Goal: Task Accomplishment & Management: Complete application form

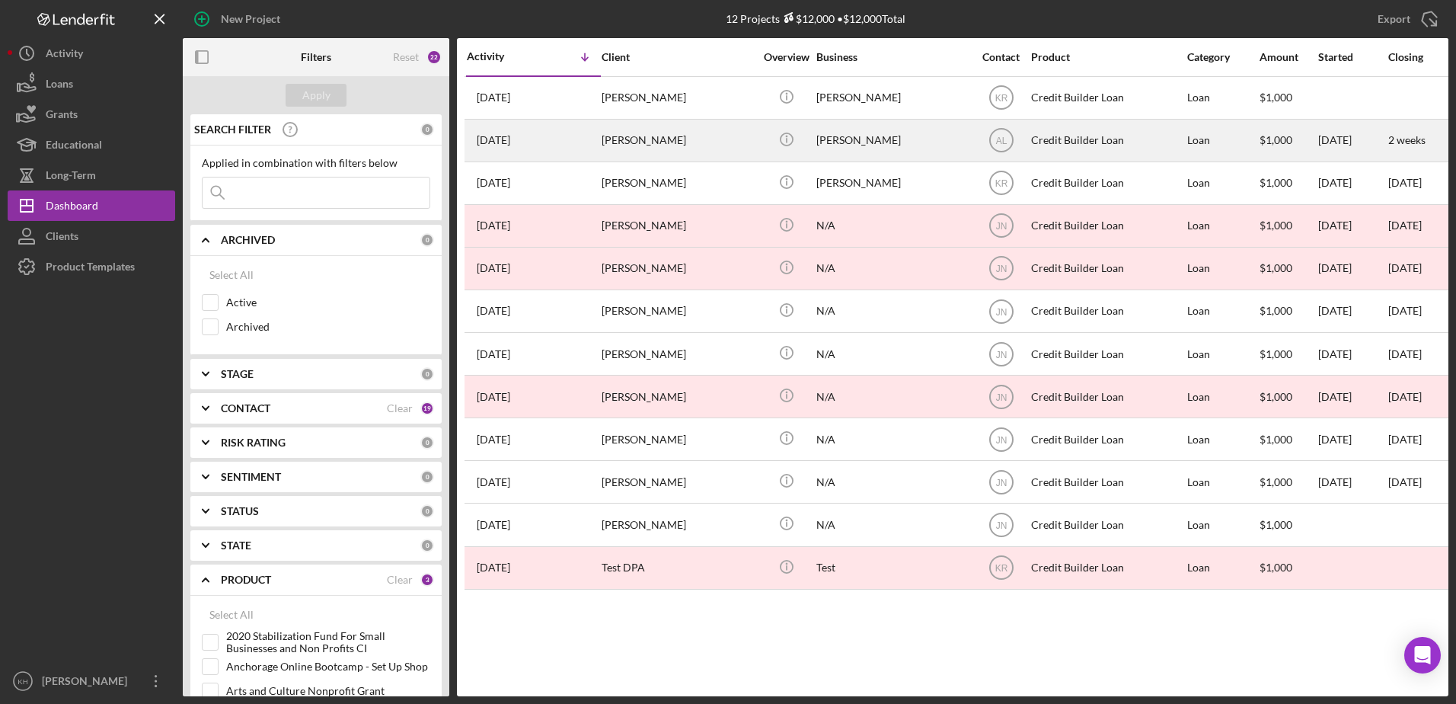
click at [710, 142] on div "[PERSON_NAME]" at bounding box center [678, 140] width 152 height 40
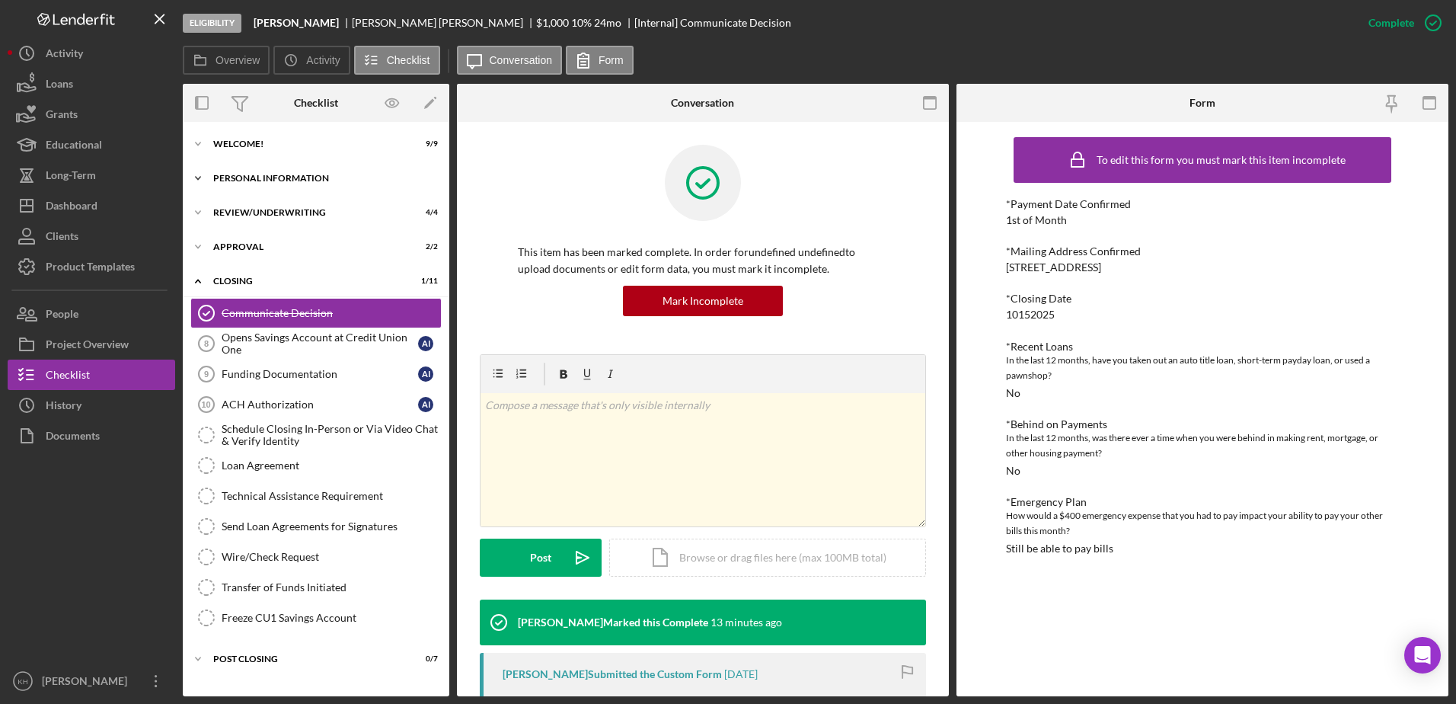
click at [197, 177] on icon "Icon/Expander" at bounding box center [198, 178] width 30 height 30
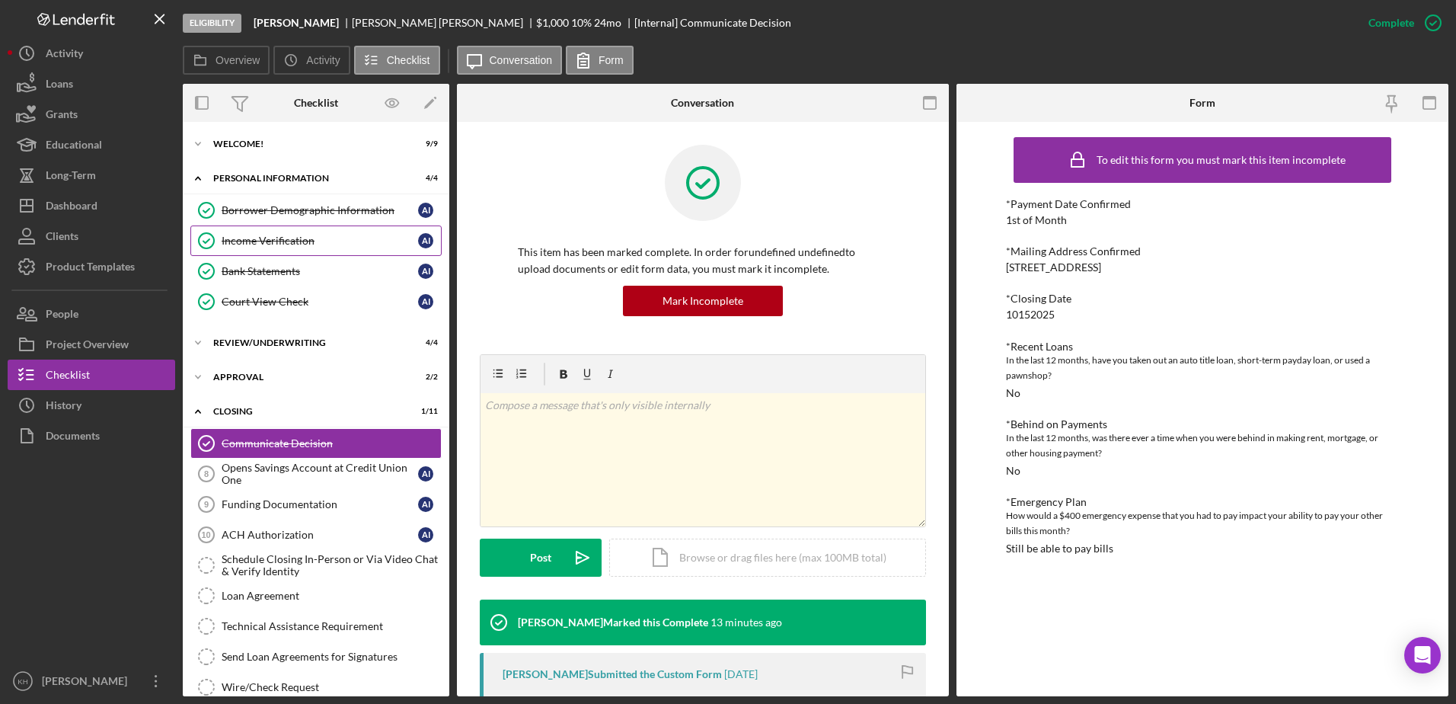
click at [272, 248] on link "Income Verification Income Verification A I" at bounding box center [315, 240] width 251 height 30
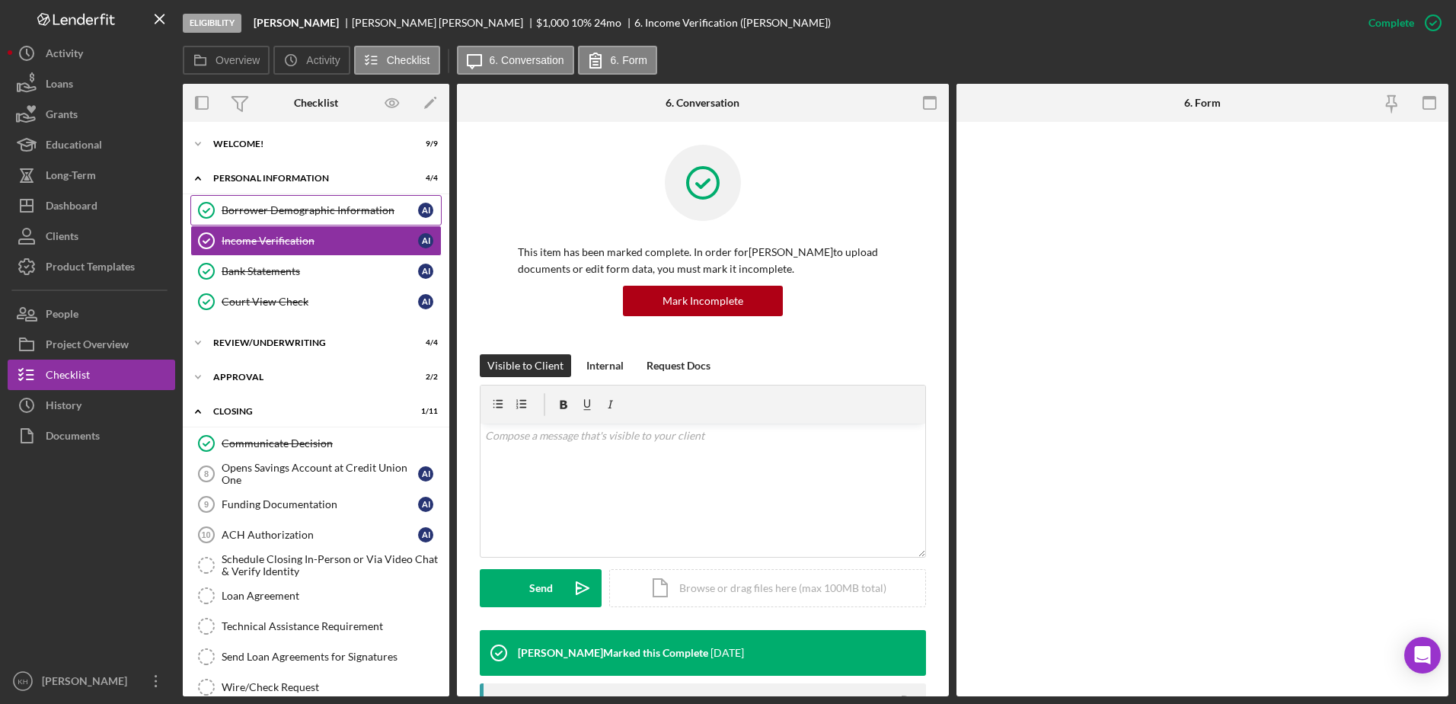
click at [273, 205] on div "Borrower Demographic Information" at bounding box center [320, 210] width 197 height 12
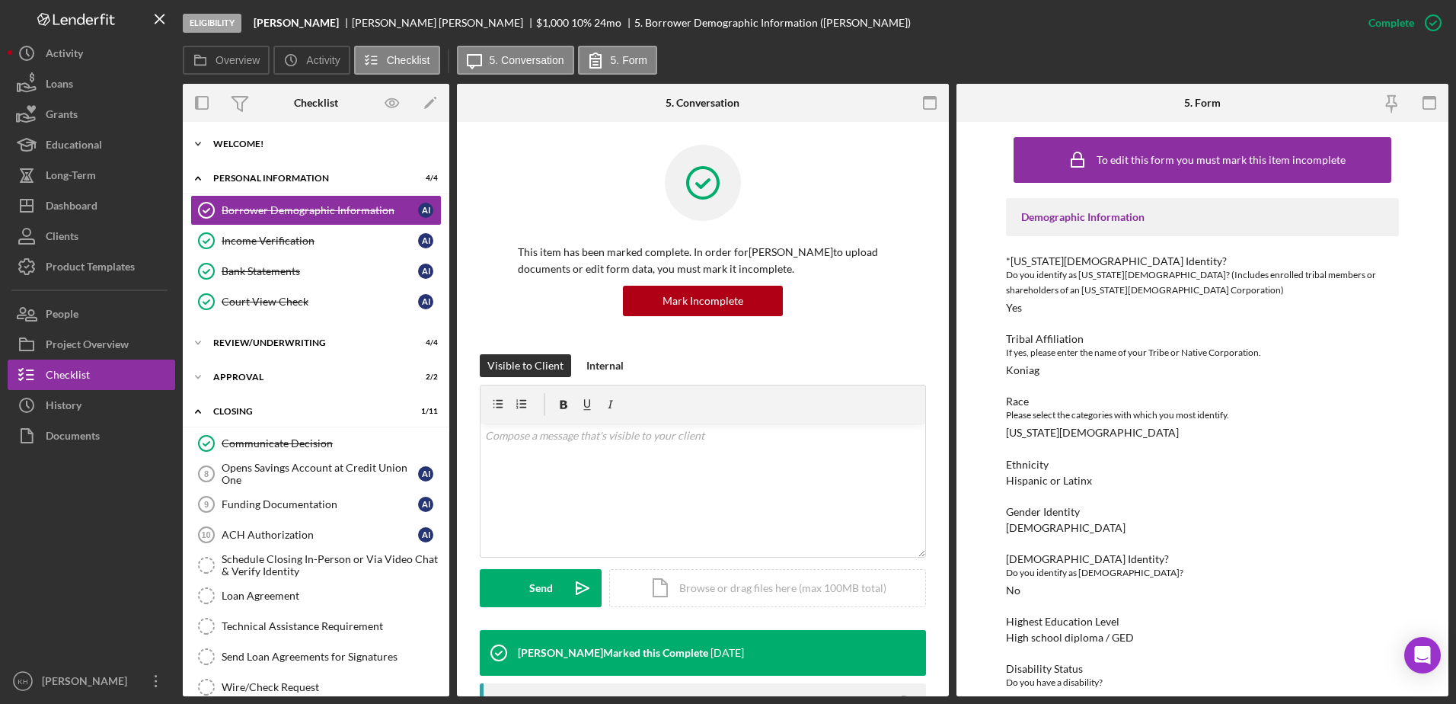
click at [197, 145] on icon "Icon/Expander" at bounding box center [198, 144] width 30 height 30
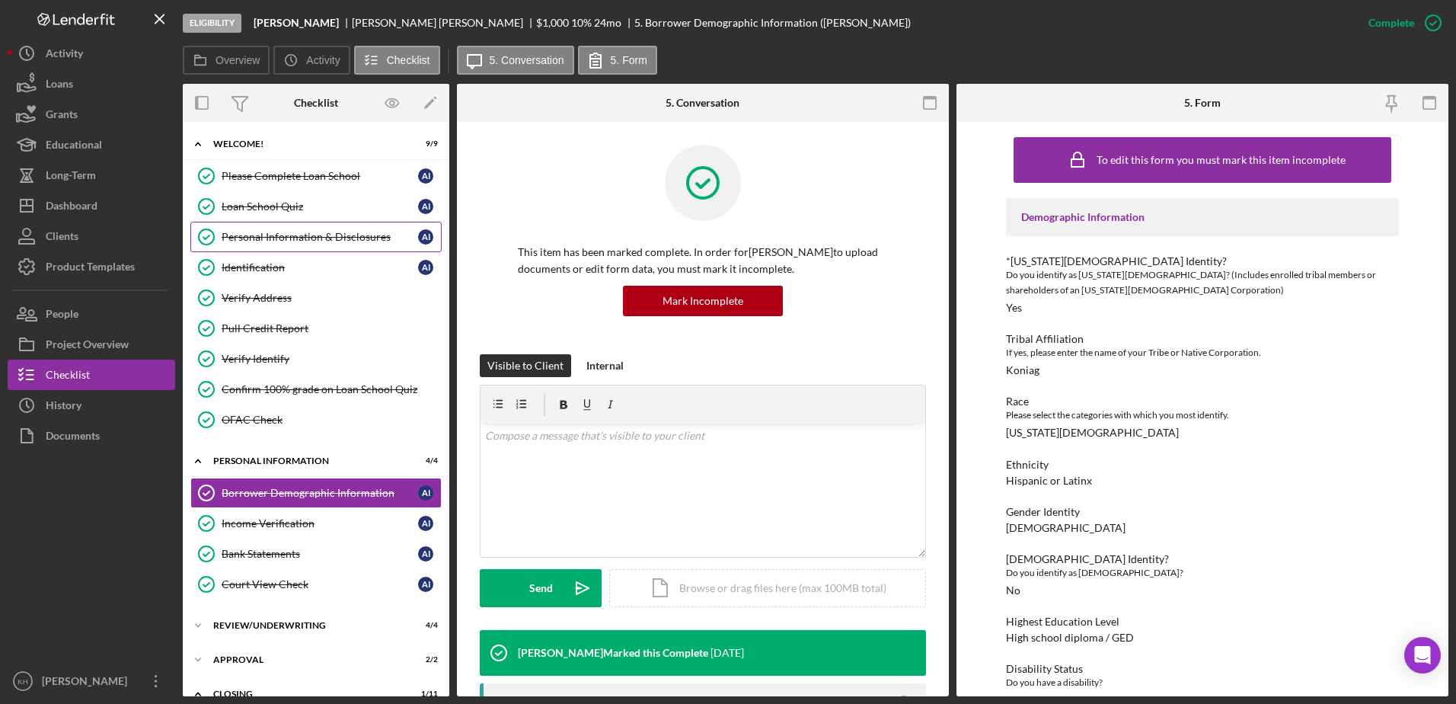
click at [269, 237] on div "Personal Information & Disclosures" at bounding box center [320, 237] width 197 height 12
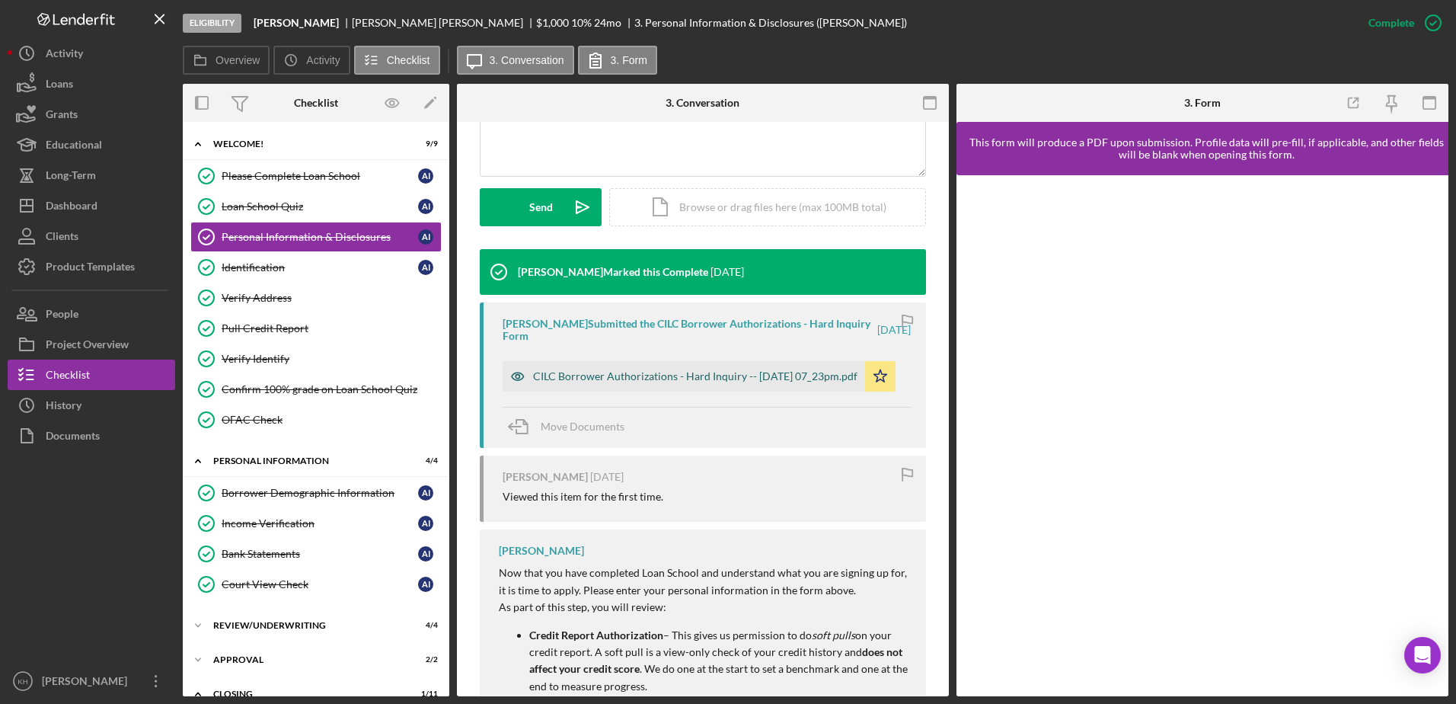
click at [707, 382] on div "CILC Borrower Authorizations - Hard Inquiry -- [DATE] 07_23pm.pdf" at bounding box center [695, 376] width 324 height 12
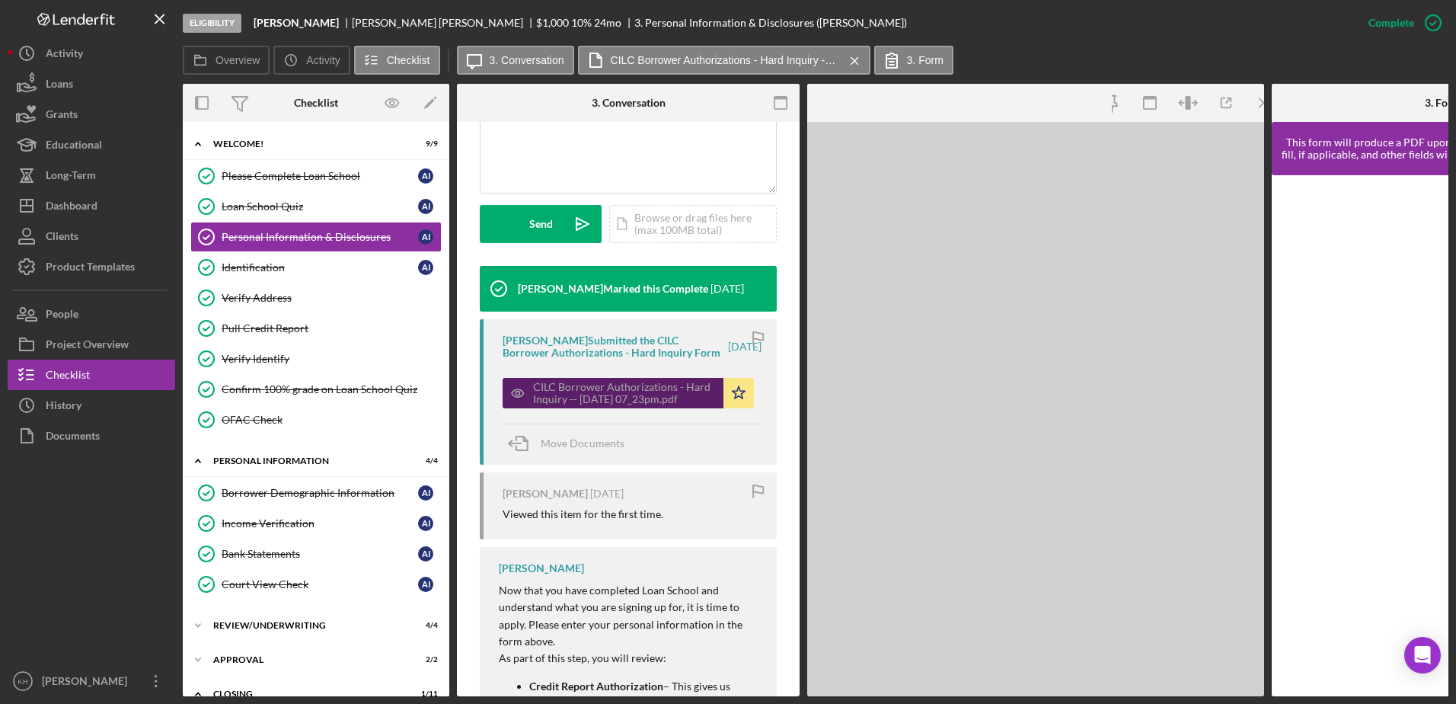
scroll to position [398, 0]
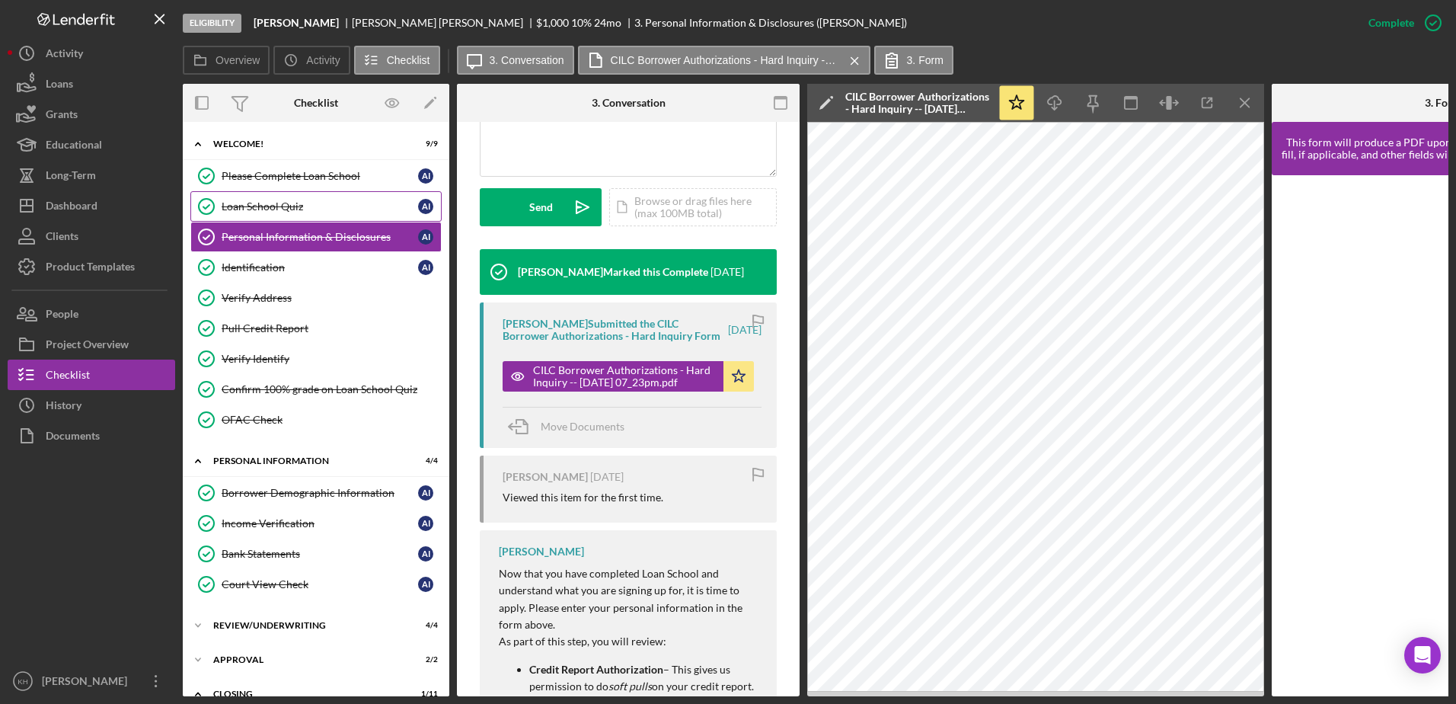
click at [255, 203] on div "Loan School Quiz" at bounding box center [320, 206] width 197 height 12
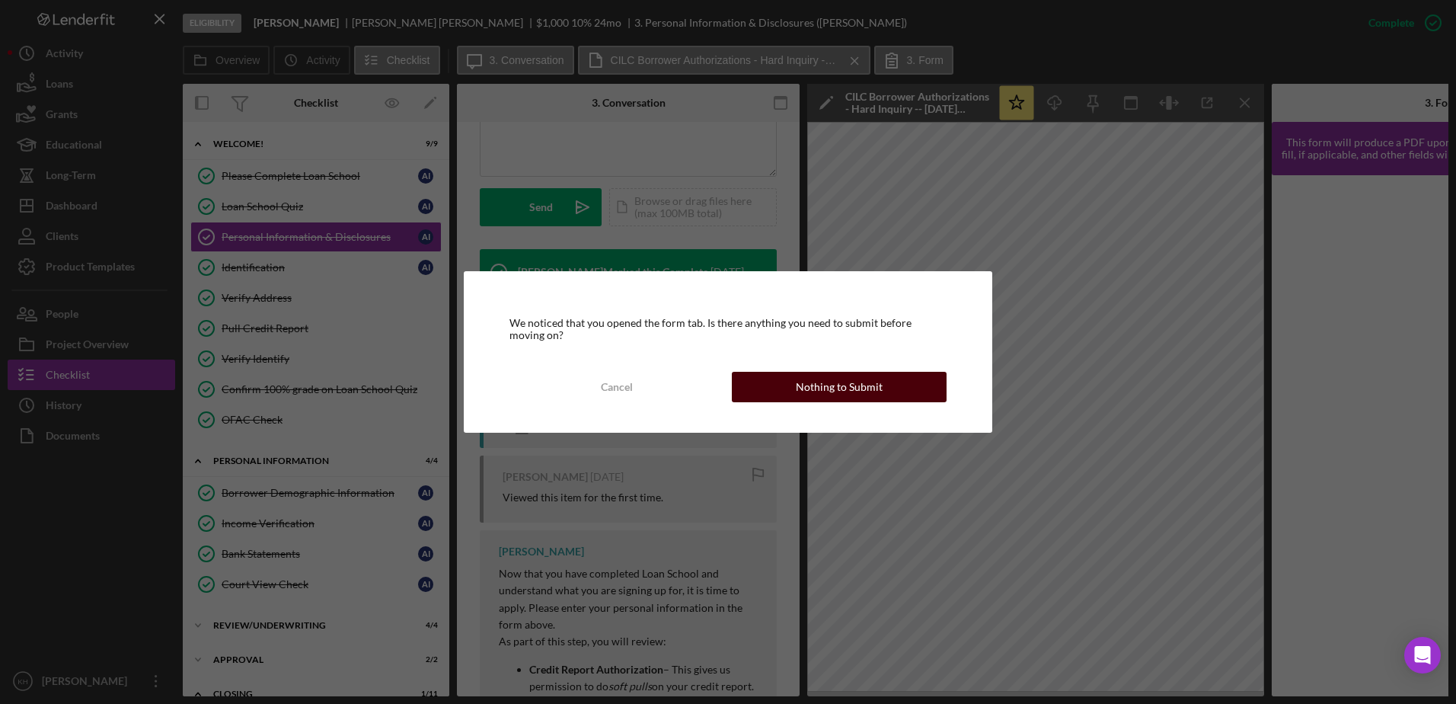
click at [801, 391] on div "Nothing to Submit" at bounding box center [839, 387] width 87 height 30
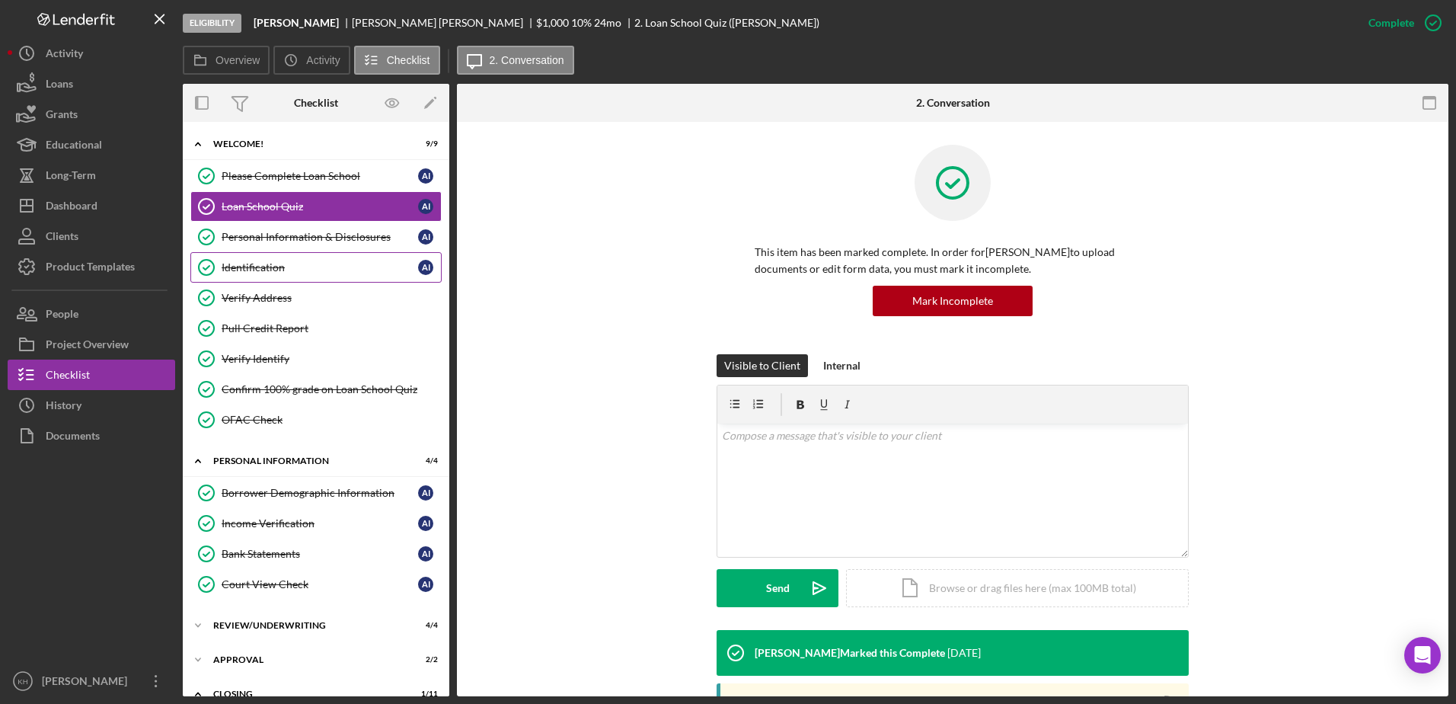
click at [250, 276] on link "Identification Identification A I" at bounding box center [315, 267] width 251 height 30
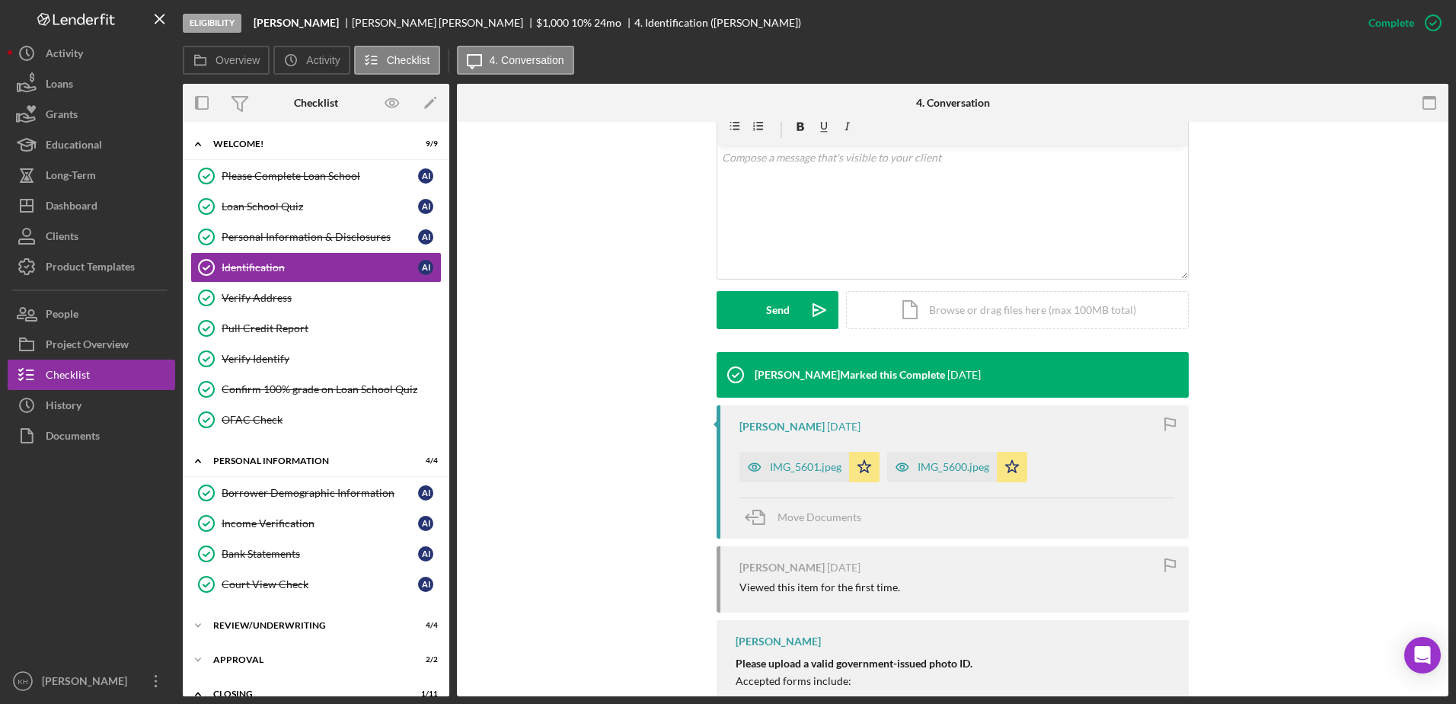
scroll to position [305, 0]
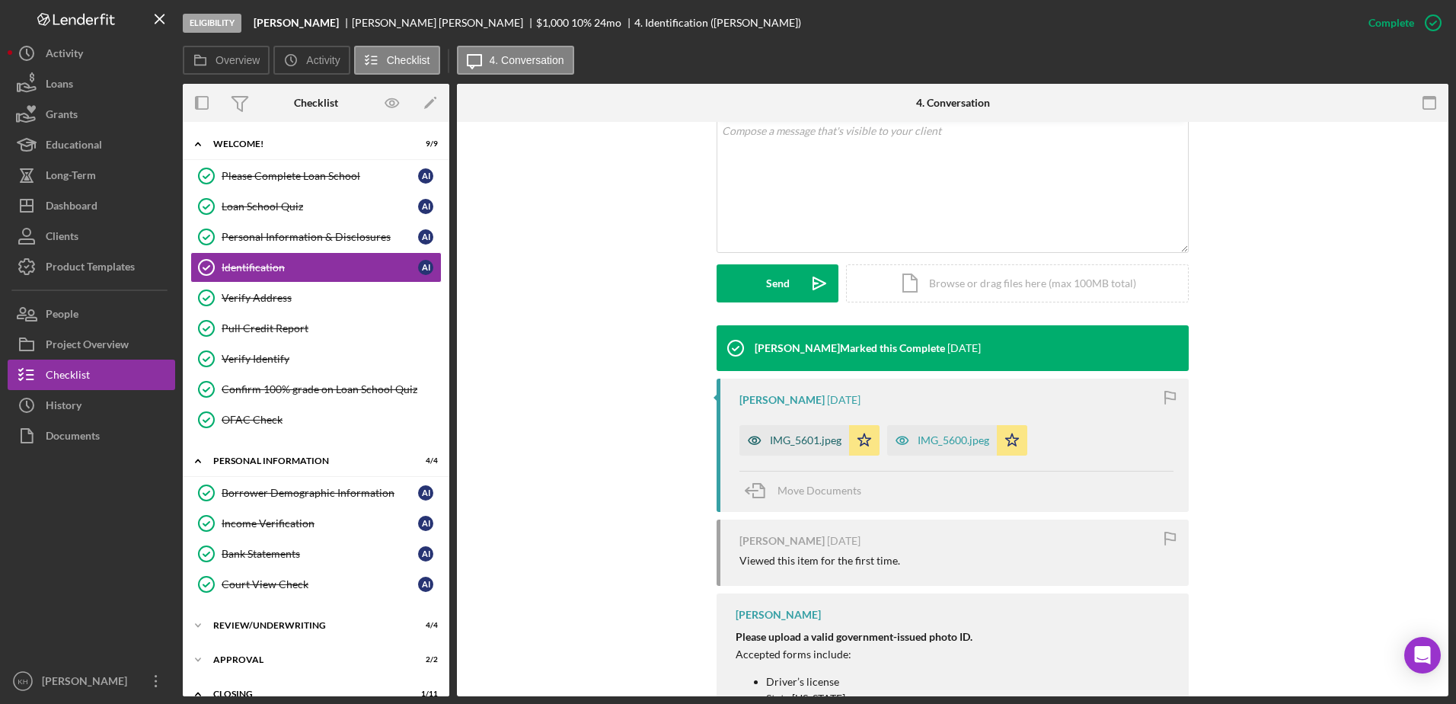
click at [810, 436] on div "IMG_5601.jpeg" at bounding box center [806, 440] width 72 height 12
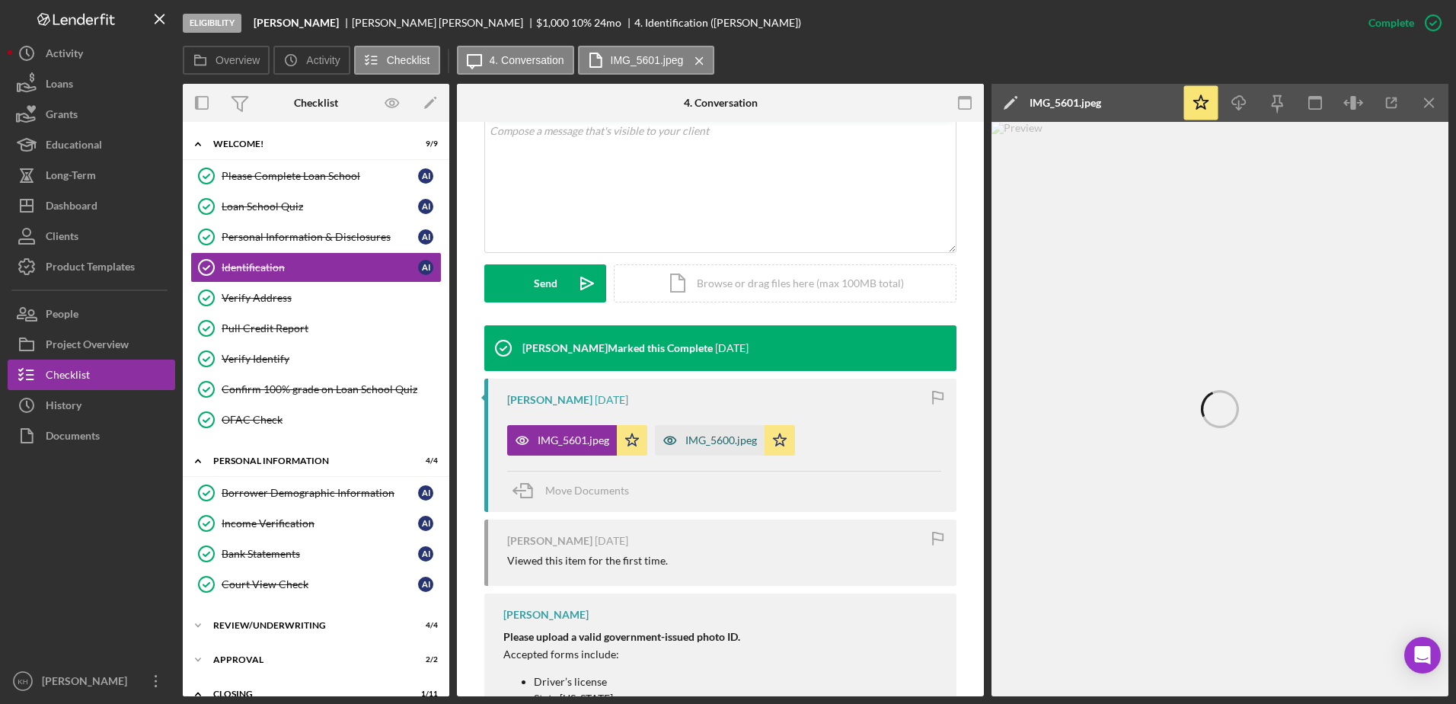
click at [703, 444] on div "IMG_5600.jpeg" at bounding box center [721, 440] width 72 height 12
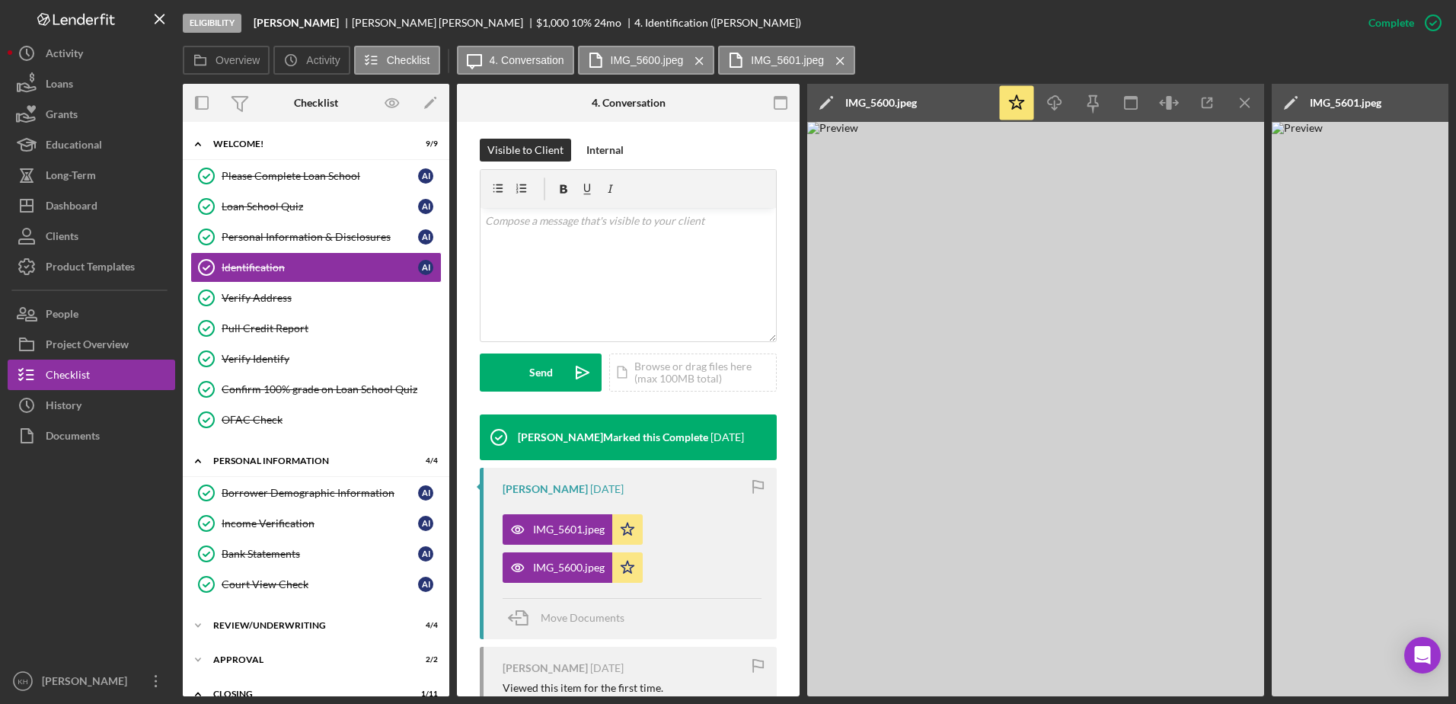
scroll to position [230, 0]
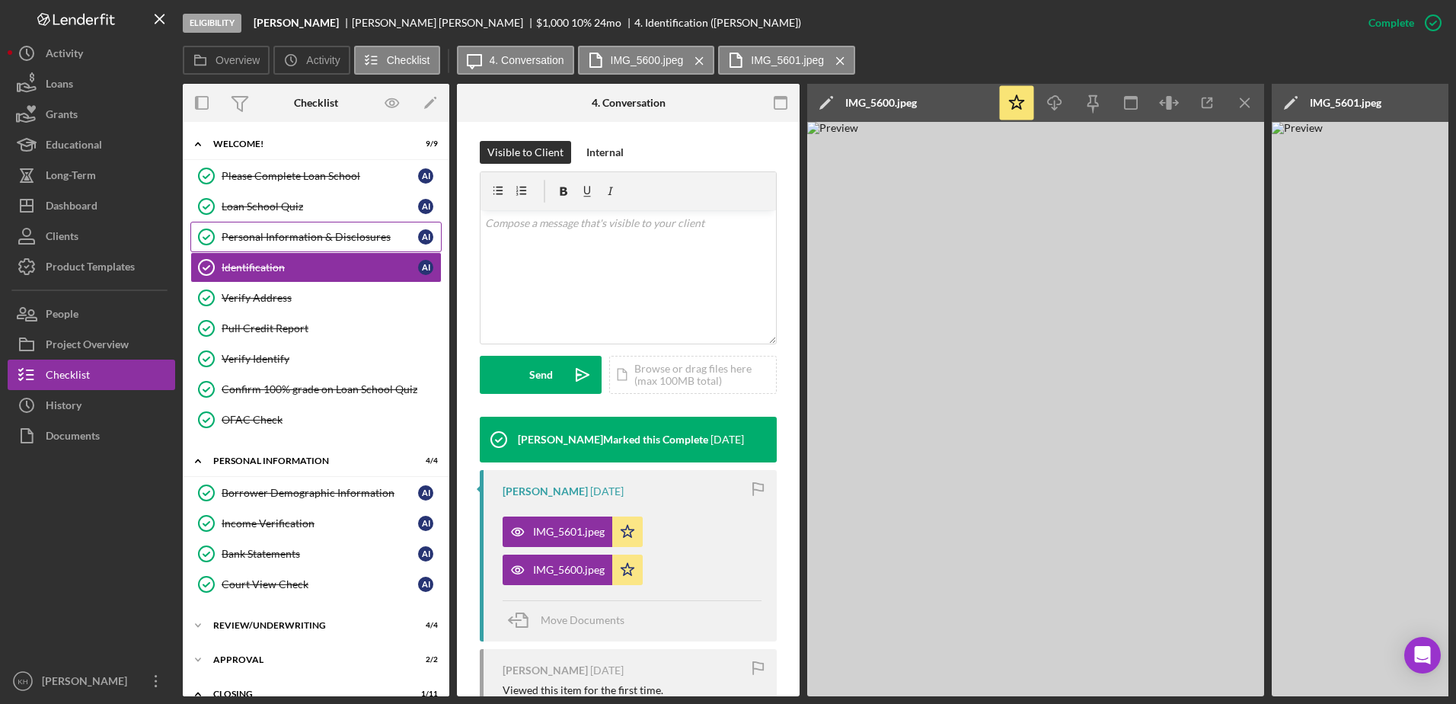
click at [260, 242] on div "Personal Information & Disclosures" at bounding box center [320, 237] width 197 height 12
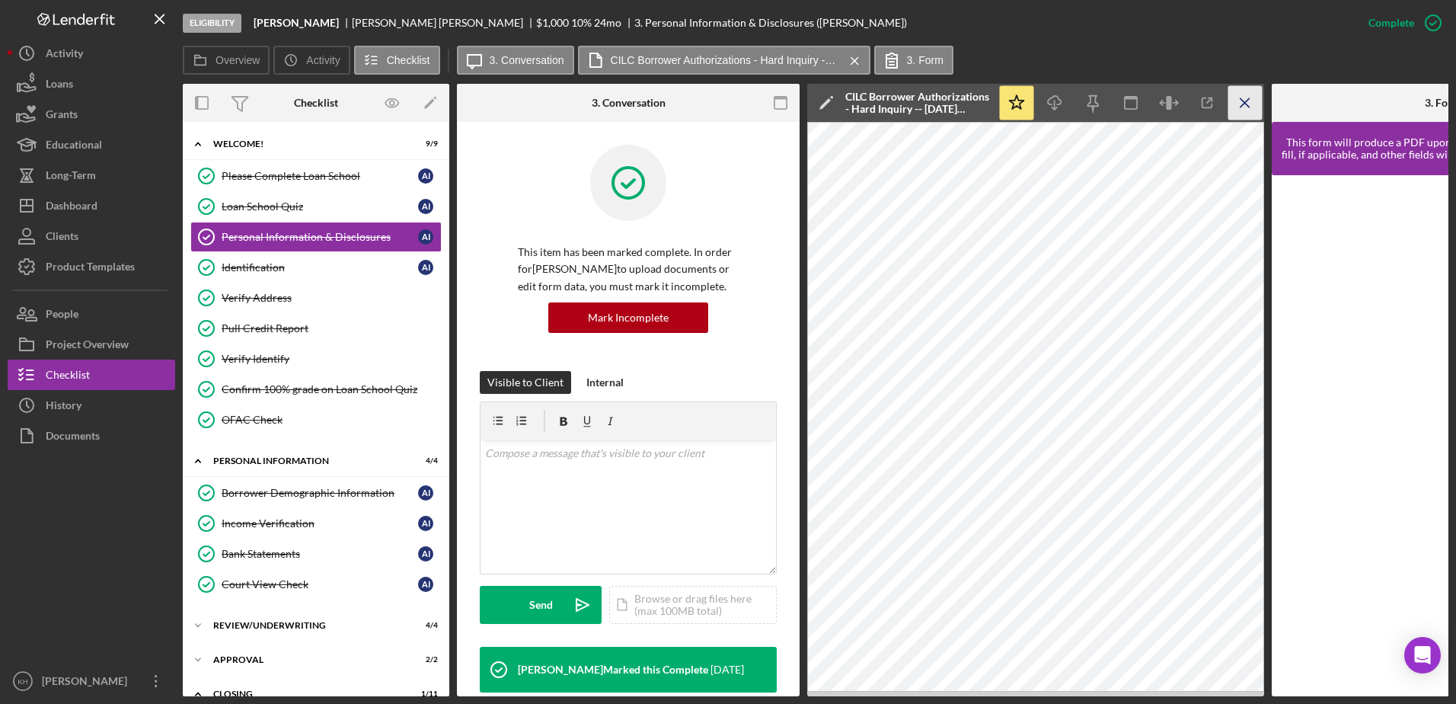
click at [1248, 98] on icon "Icon/Menu Close" at bounding box center [1246, 103] width 34 height 34
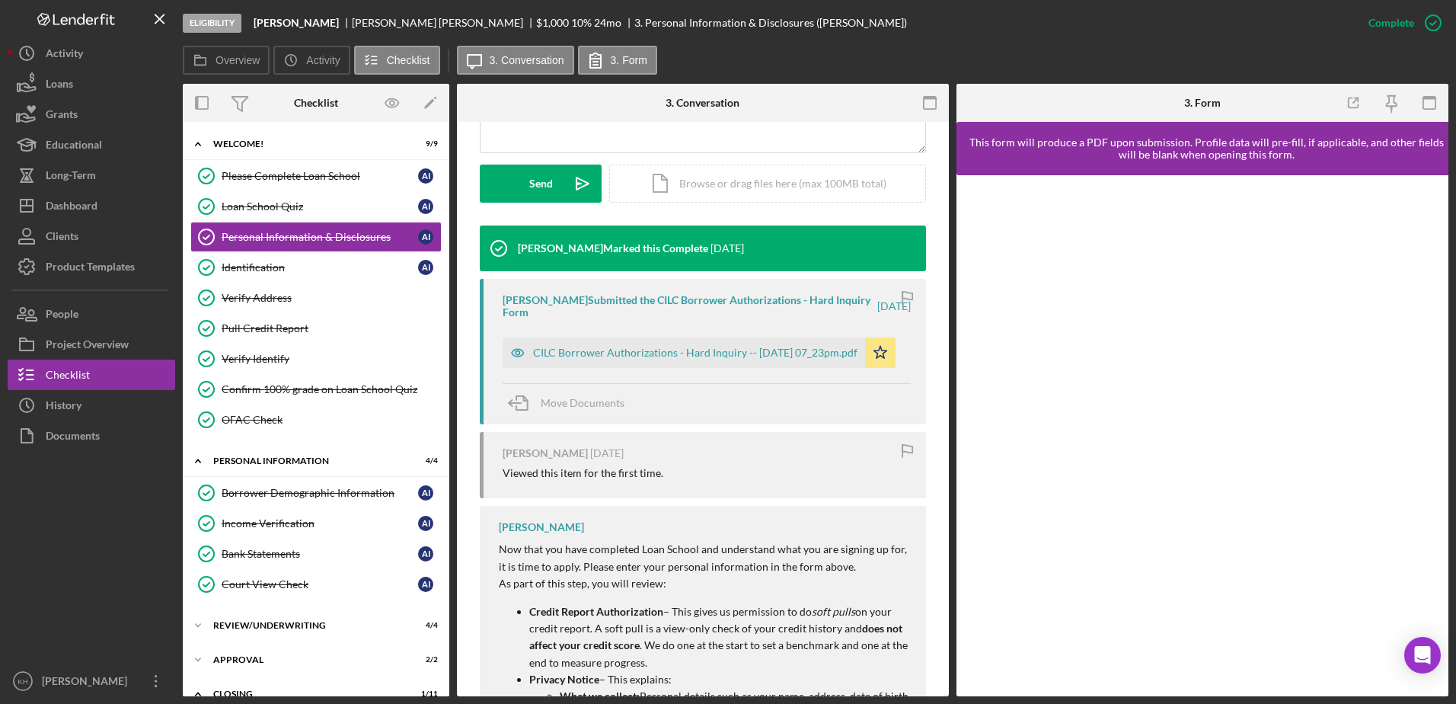
scroll to position [593, 0]
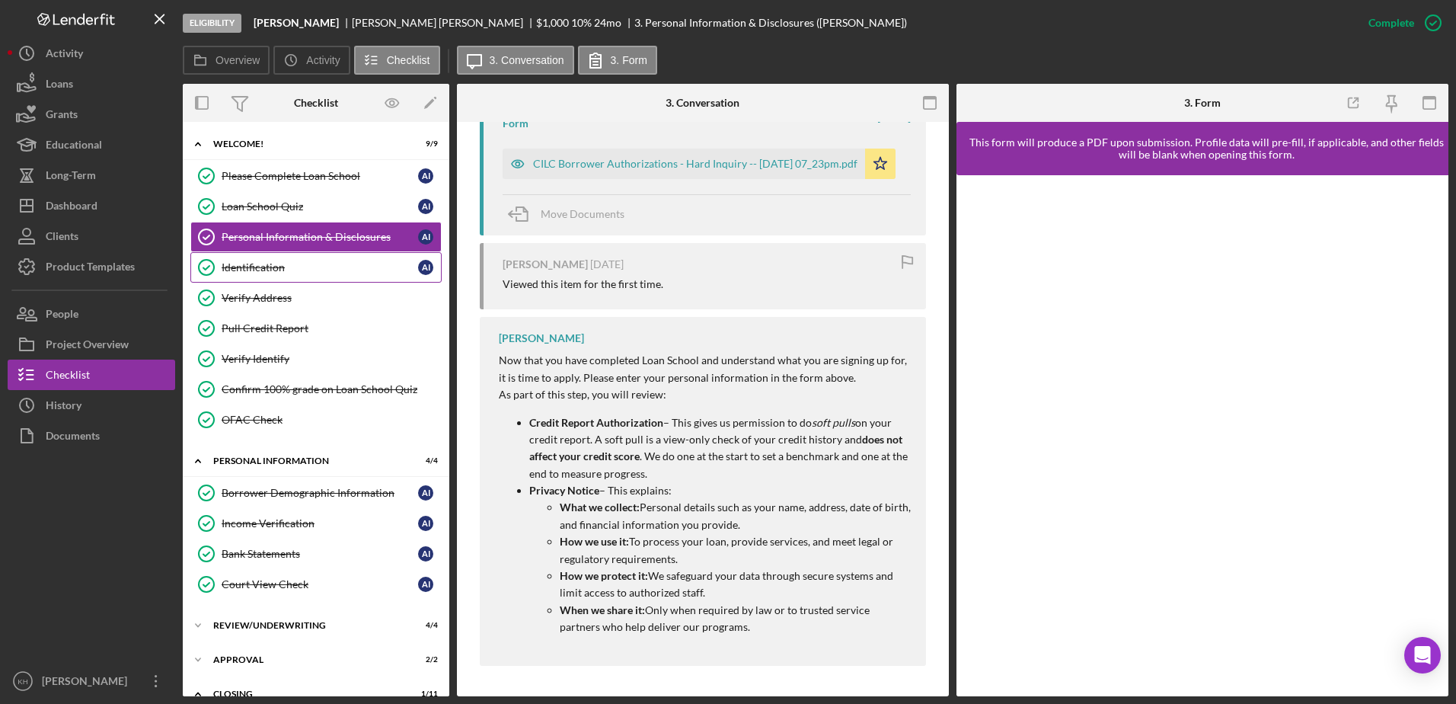
click at [258, 274] on link "Identification Identification A I" at bounding box center [315, 267] width 251 height 30
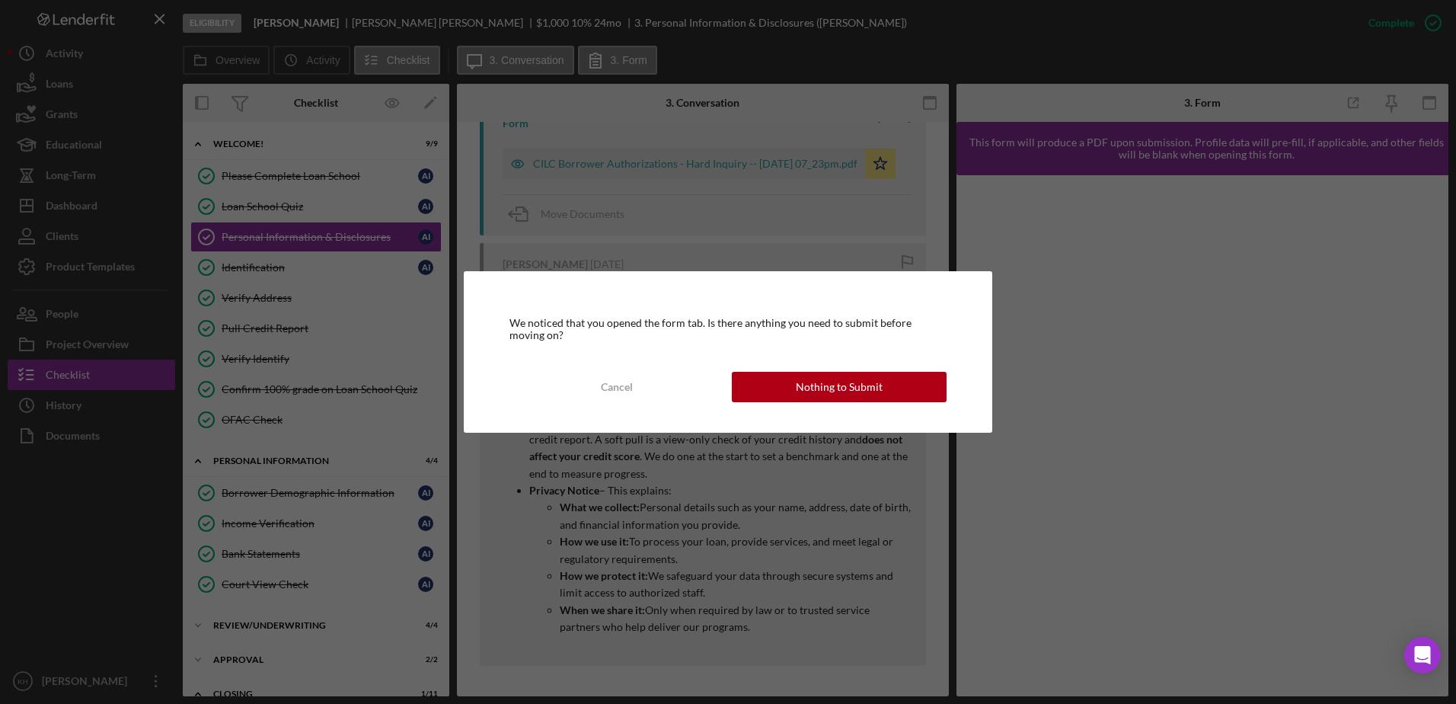
click at [824, 392] on div "Nothing to Submit" at bounding box center [839, 387] width 87 height 30
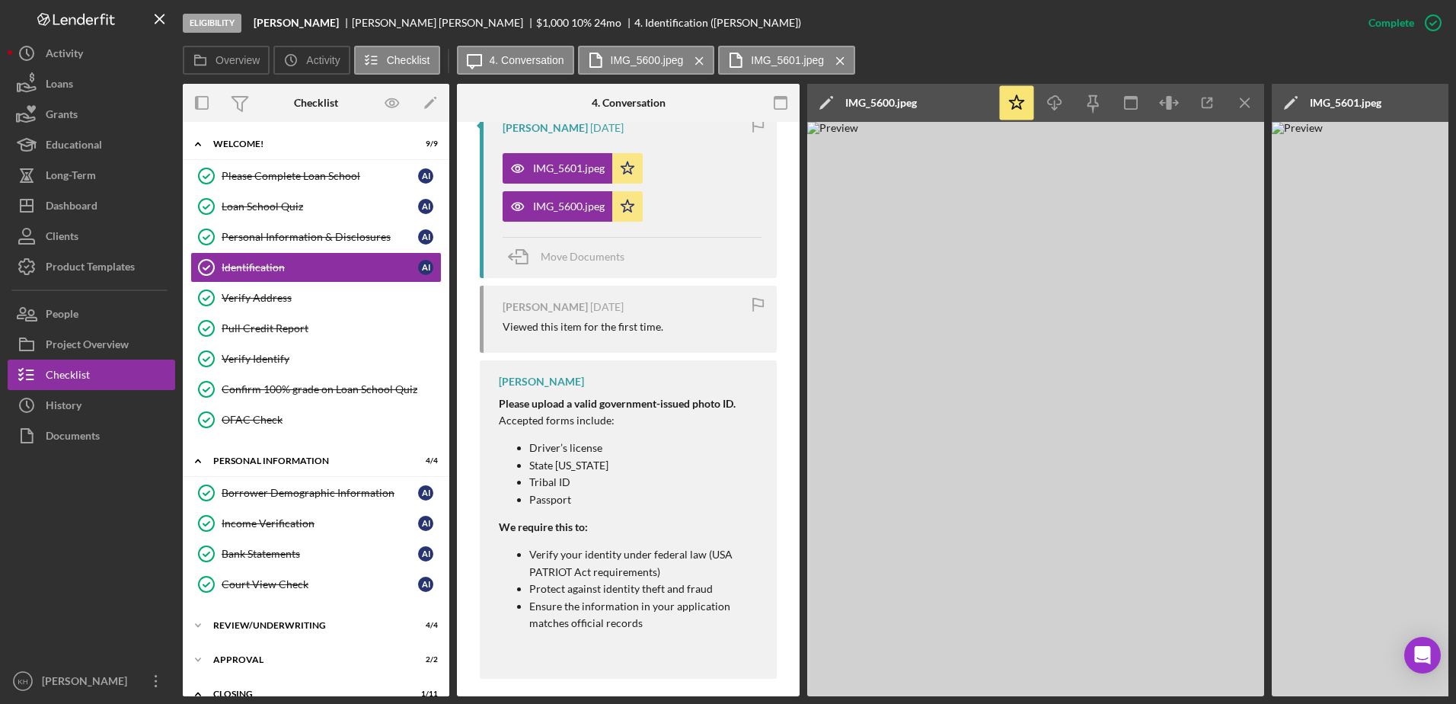
scroll to position [611, 0]
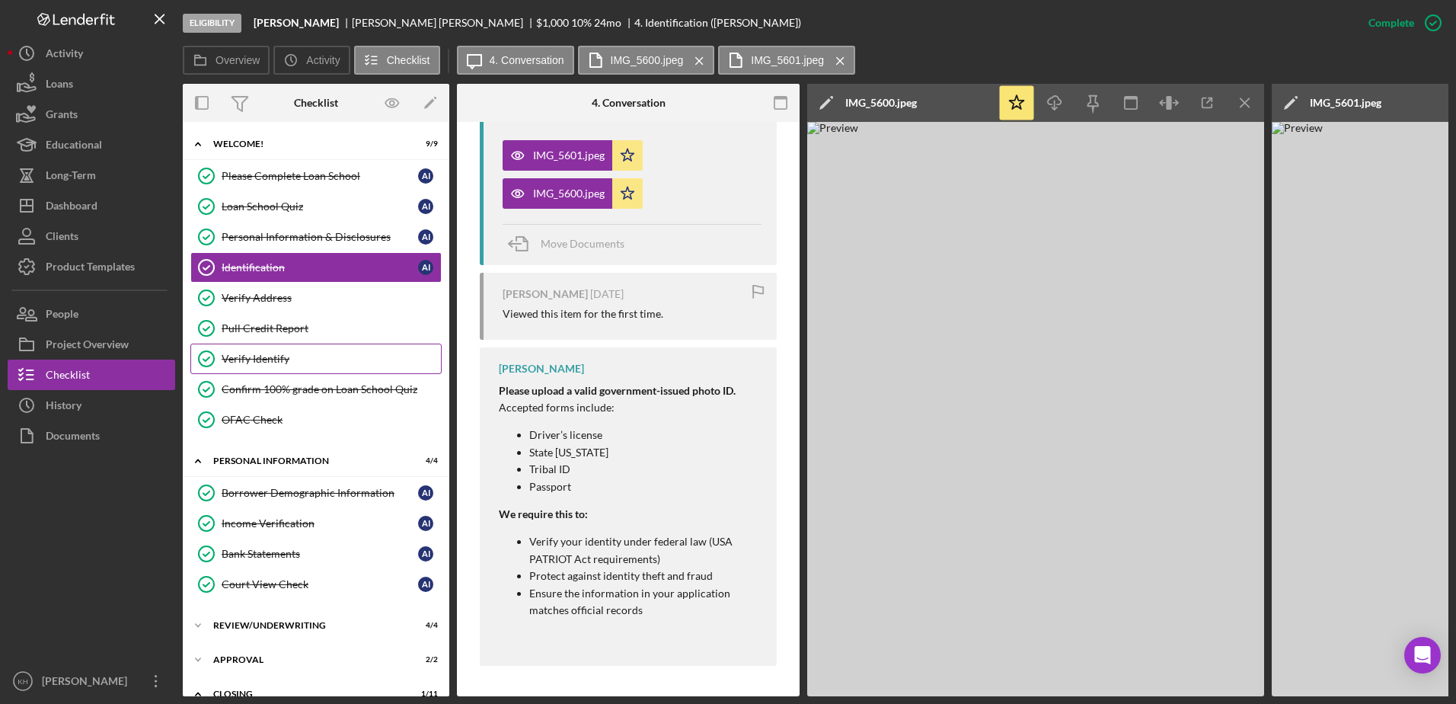
click at [266, 357] on div "Verify Identify" at bounding box center [331, 359] width 219 height 12
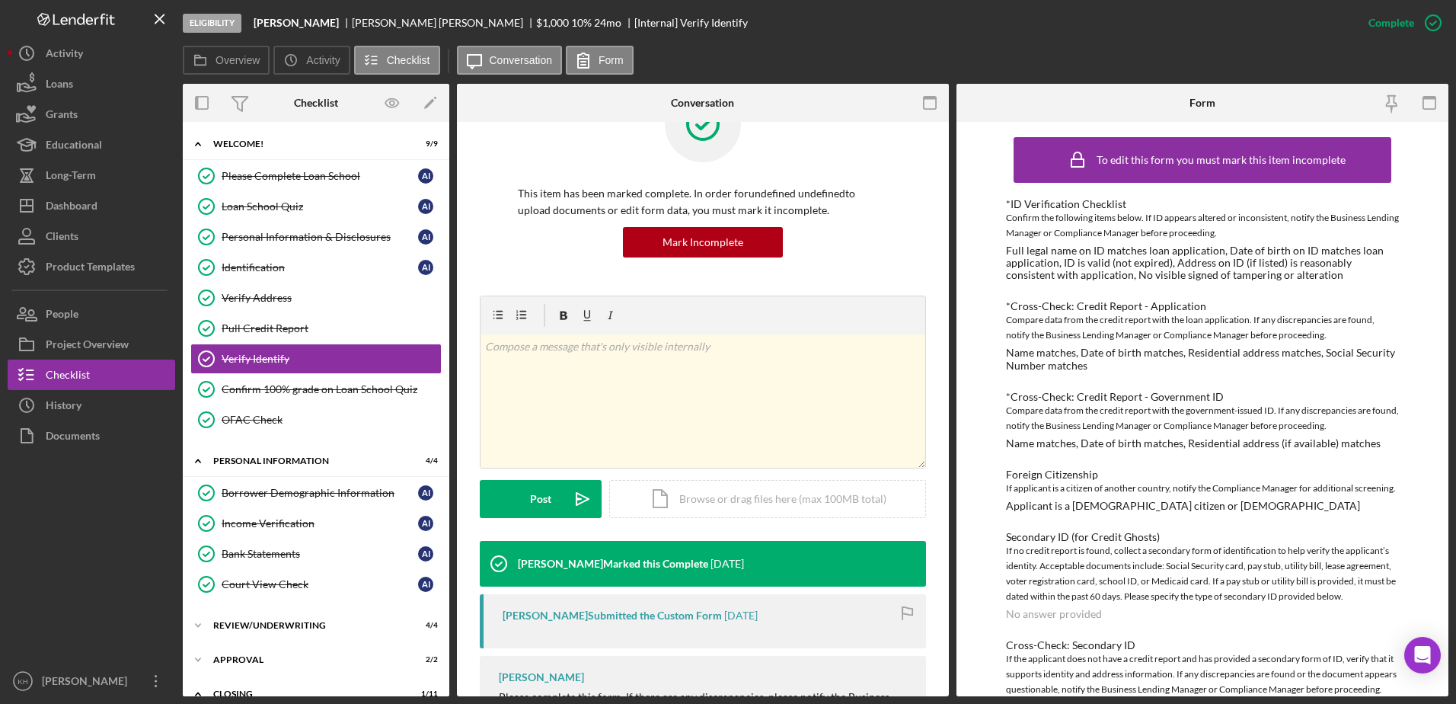
scroll to position [127, 0]
